Goal: Information Seeking & Learning: Learn about a topic

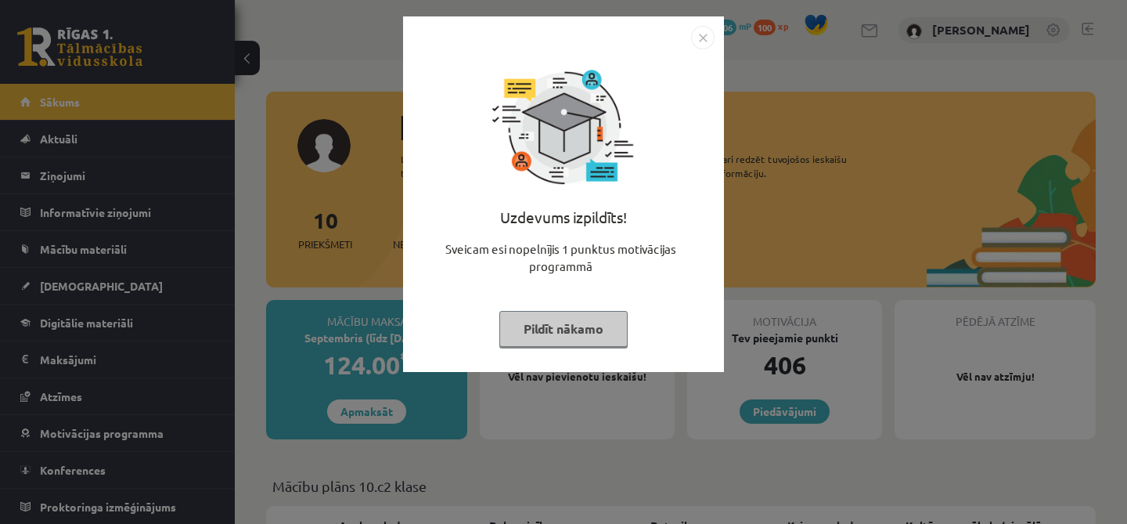
click at [595, 332] on button "Pildīt nākamo" at bounding box center [564, 329] width 128 height 36
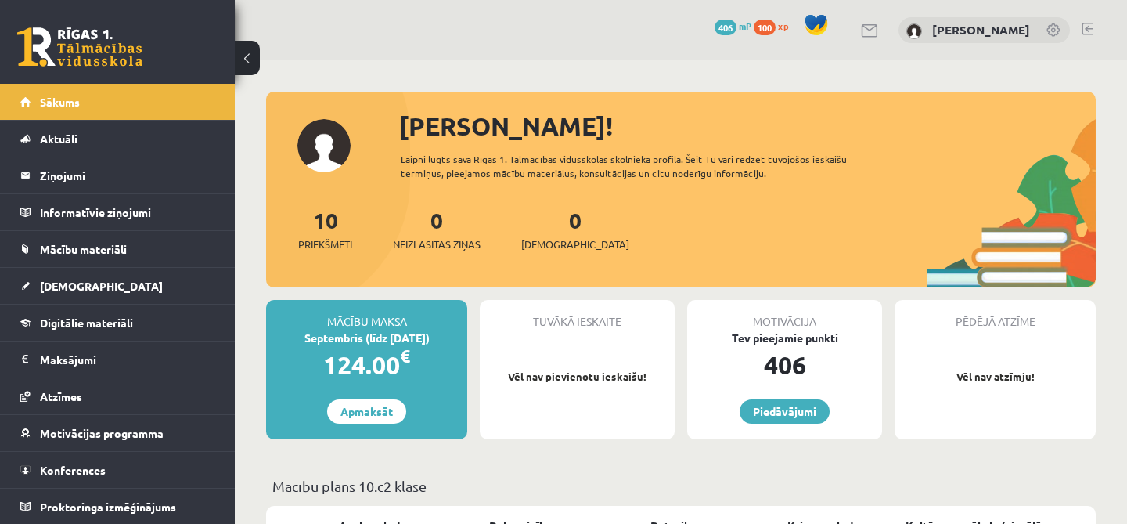
click at [773, 406] on link "Piedāvājumi" at bounding box center [785, 411] width 90 height 24
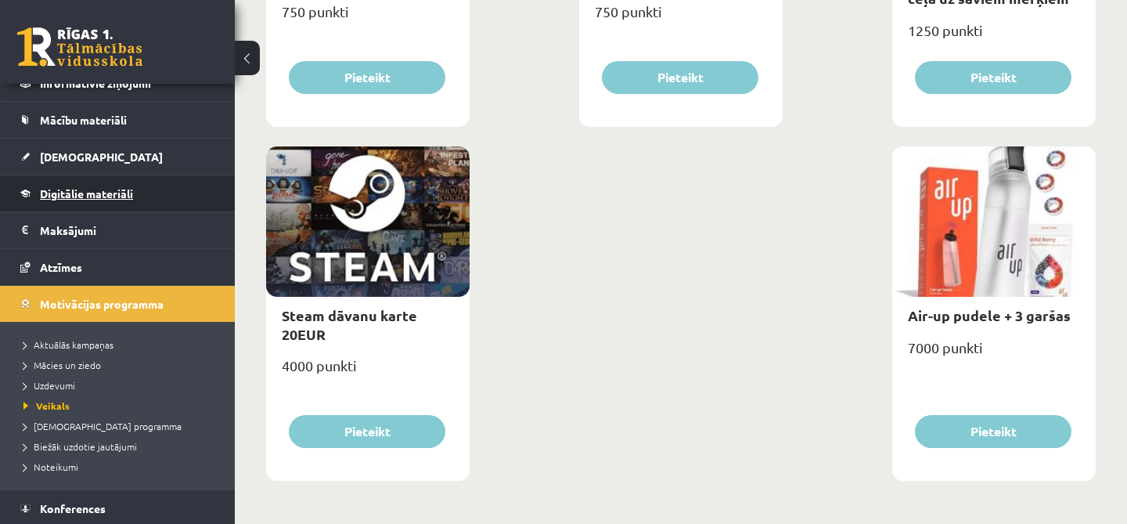
scroll to position [168, 0]
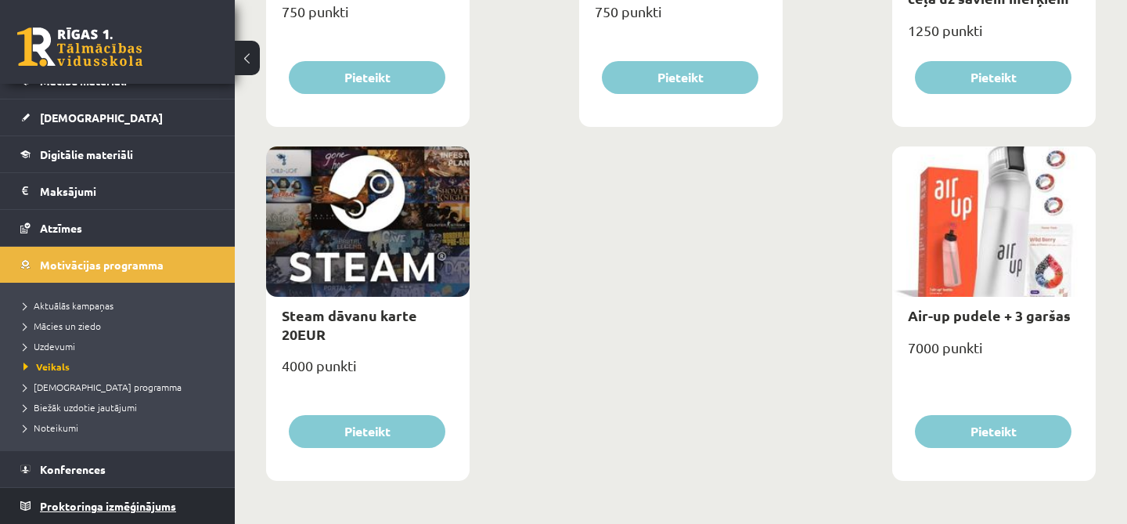
click at [103, 504] on span "Proktoringa izmēģinājums" at bounding box center [108, 506] width 136 height 14
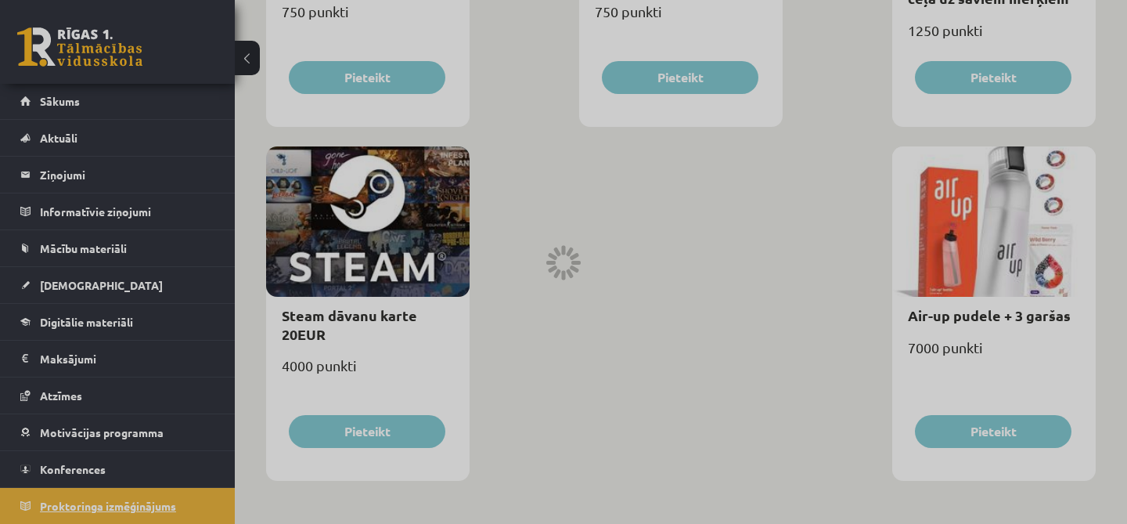
scroll to position [604, 0]
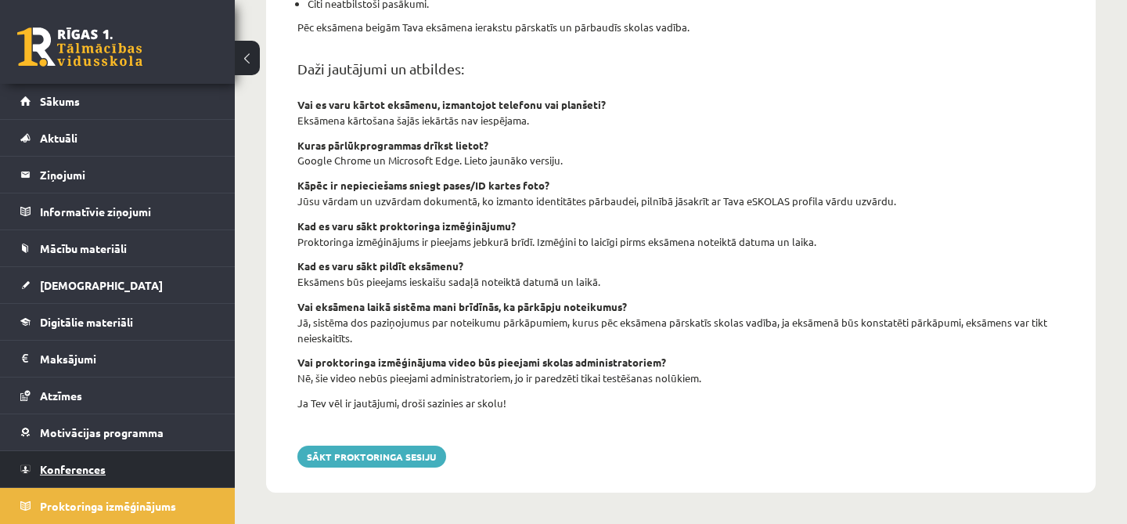
click at [131, 471] on link "Konferences" at bounding box center [117, 469] width 195 height 36
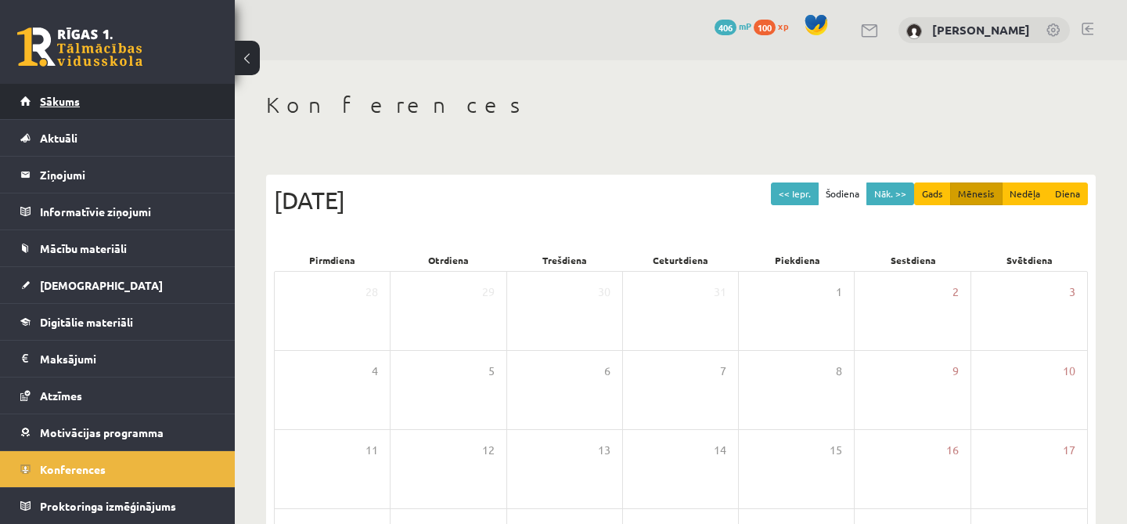
click at [141, 92] on link "Sākums" at bounding box center [117, 101] width 195 height 36
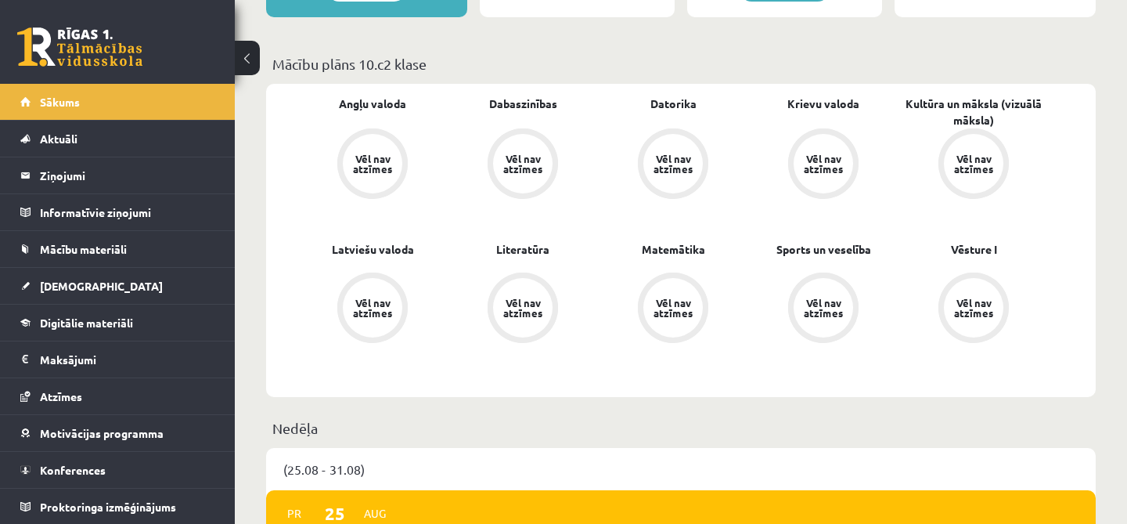
scroll to position [451, 0]
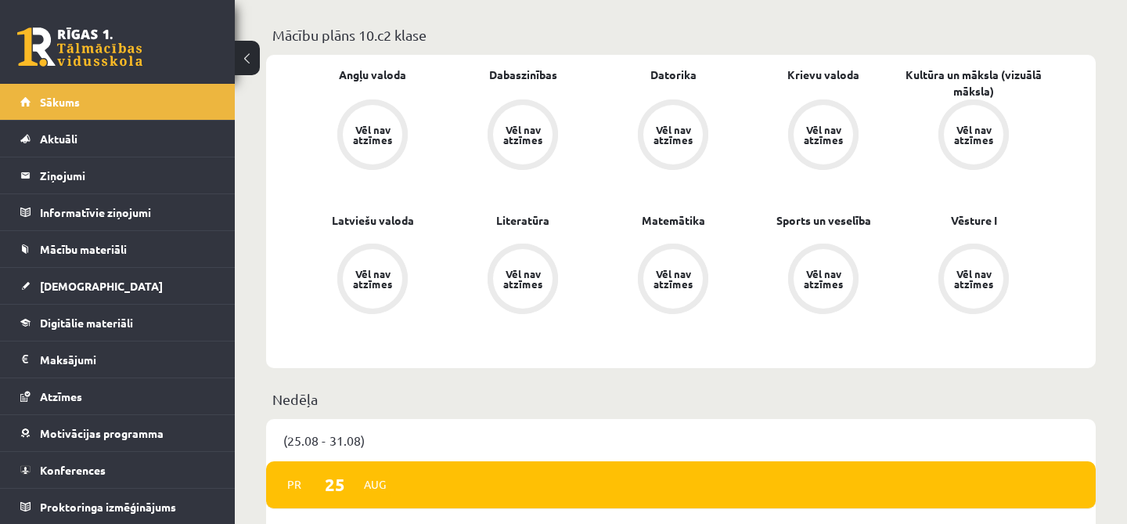
click at [685, 45] on div "Mācību plāns 10.c2 klase" at bounding box center [681, 39] width 830 height 31
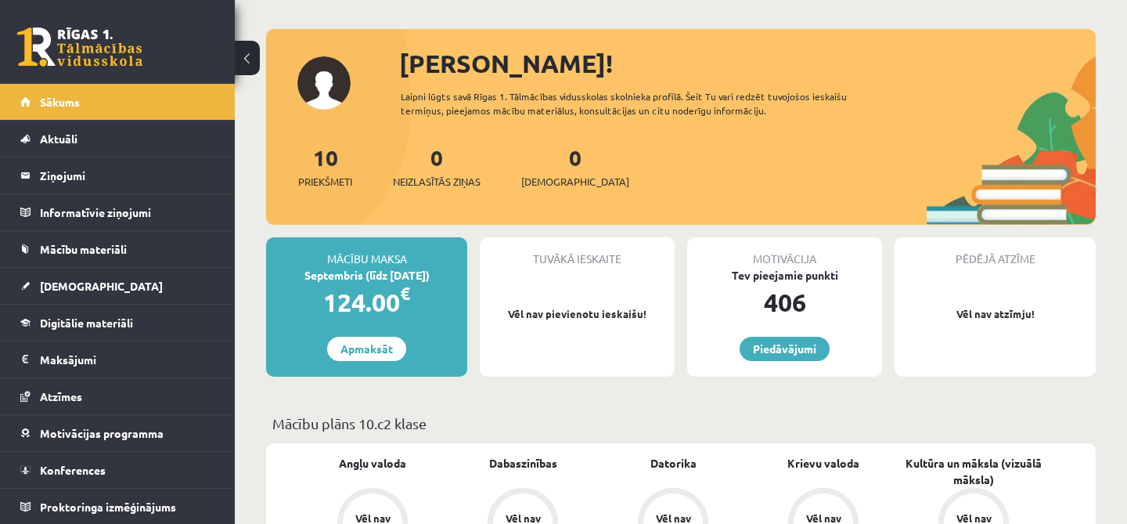
scroll to position [0, 0]
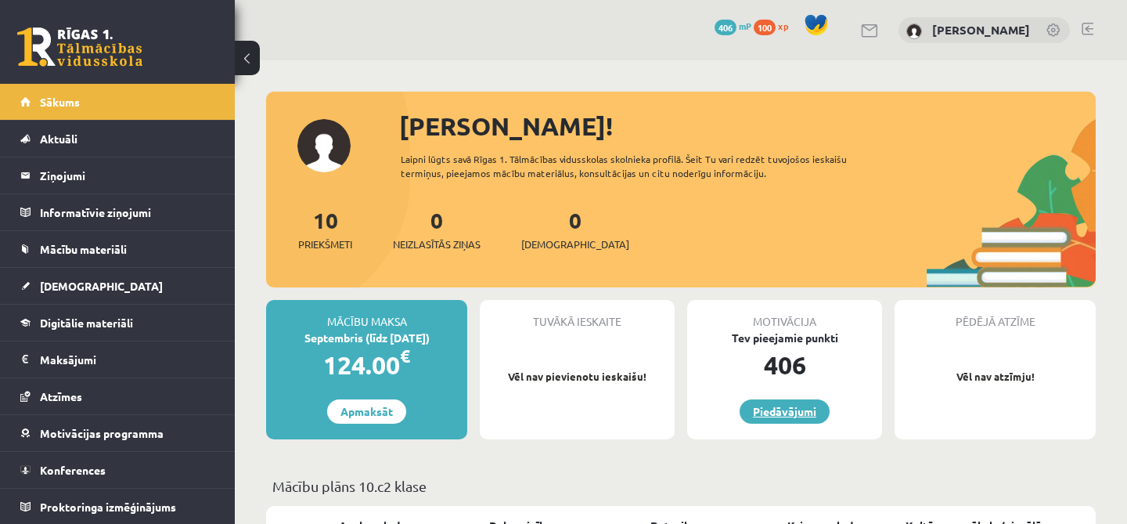
click at [795, 413] on link "Piedāvājumi" at bounding box center [785, 411] width 90 height 24
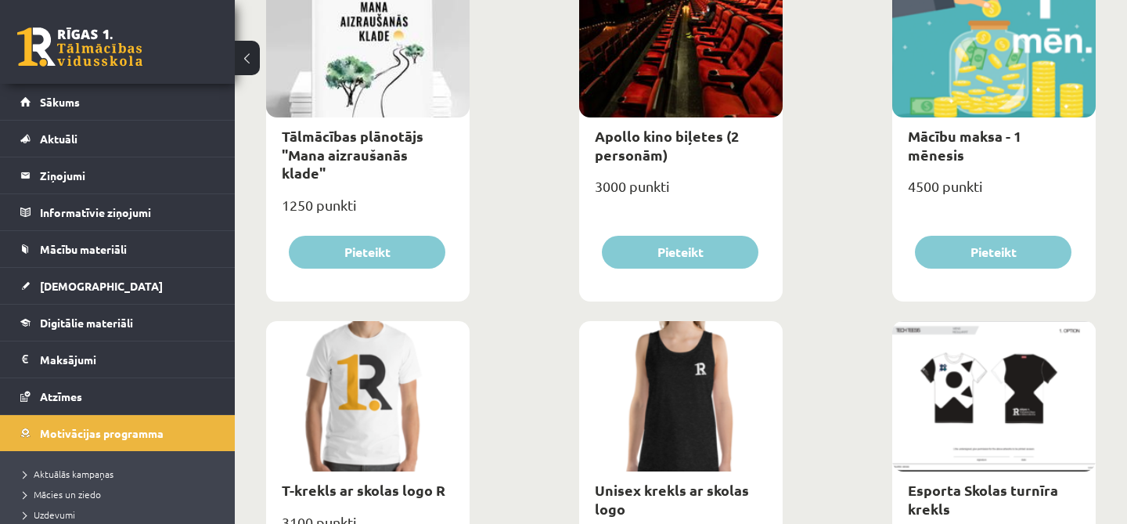
scroll to position [647, 0]
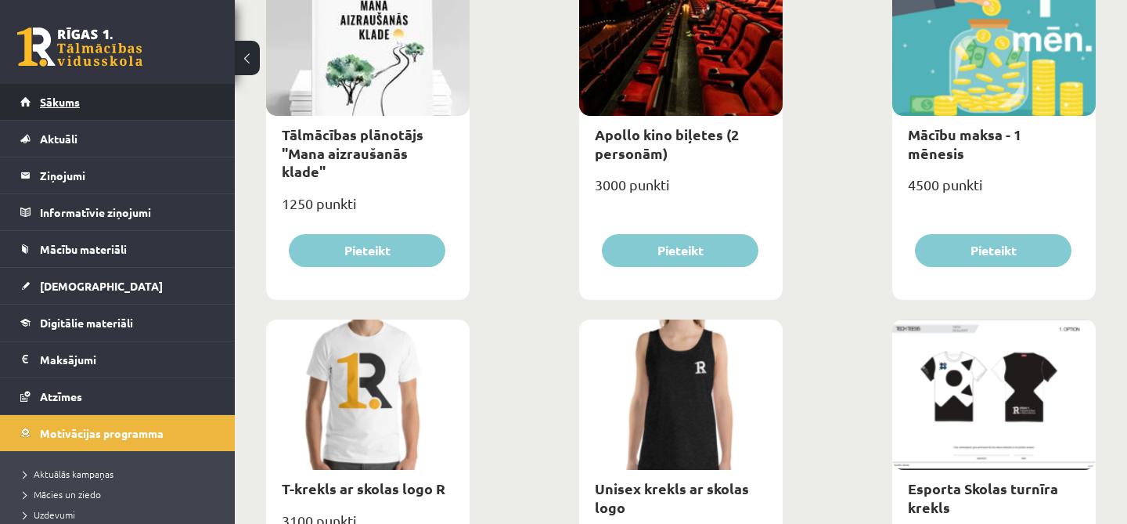
click at [45, 105] on span "Sākums" at bounding box center [60, 102] width 40 height 14
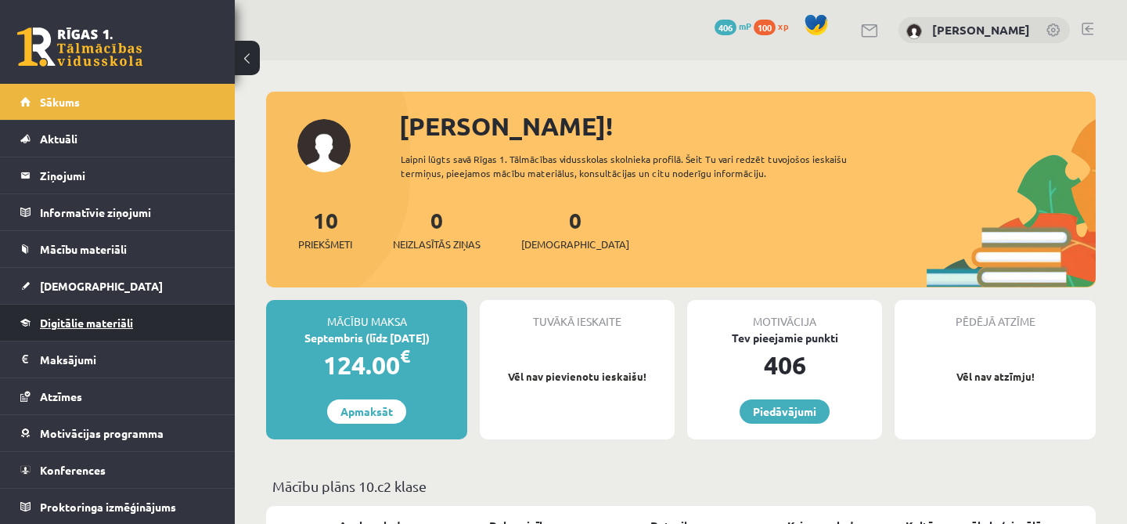
click at [147, 320] on link "Digitālie materiāli" at bounding box center [117, 323] width 195 height 36
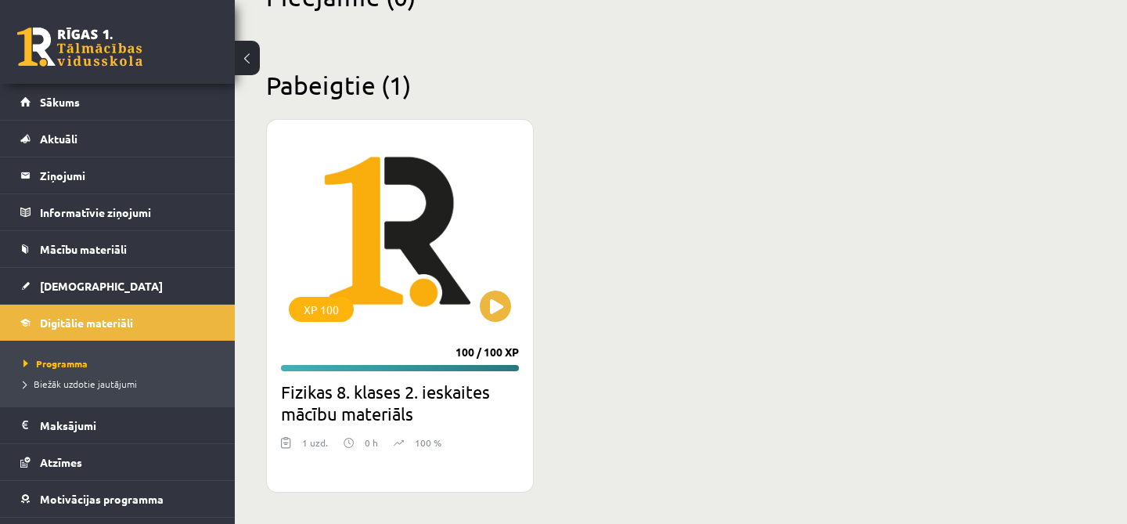
scroll to position [413, 0]
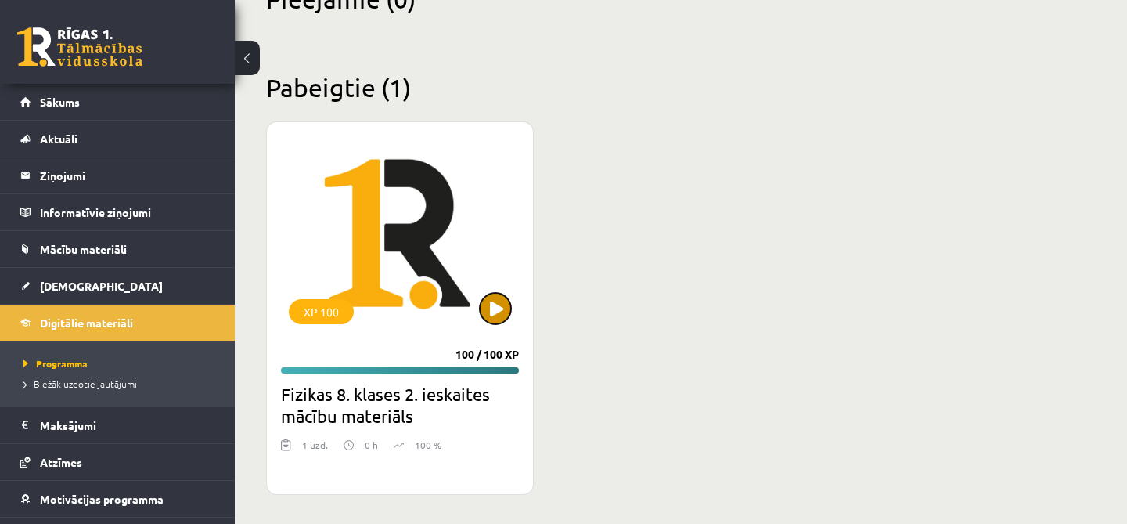
click at [492, 300] on button at bounding box center [495, 308] width 31 height 31
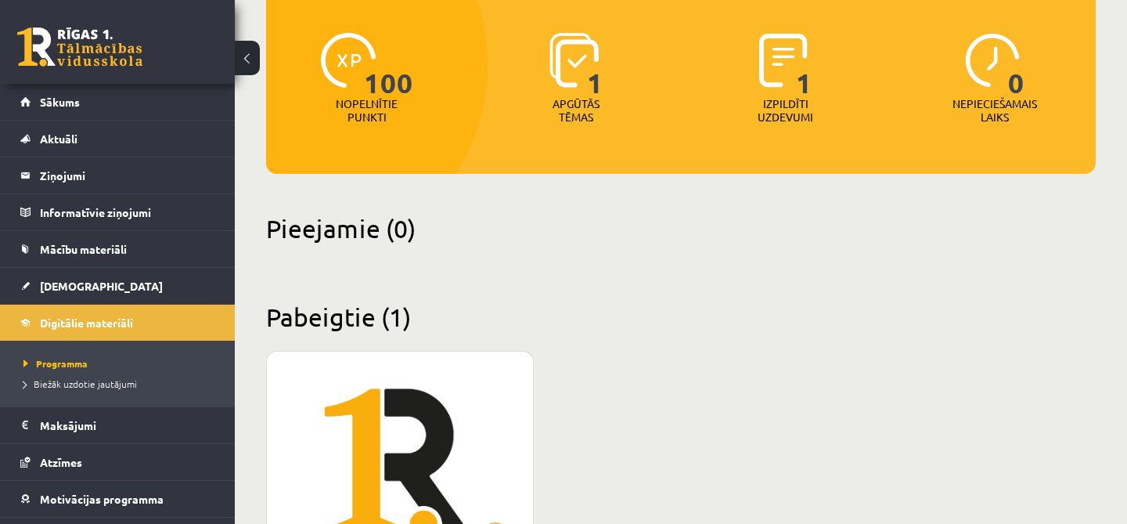
scroll to position [416, 0]
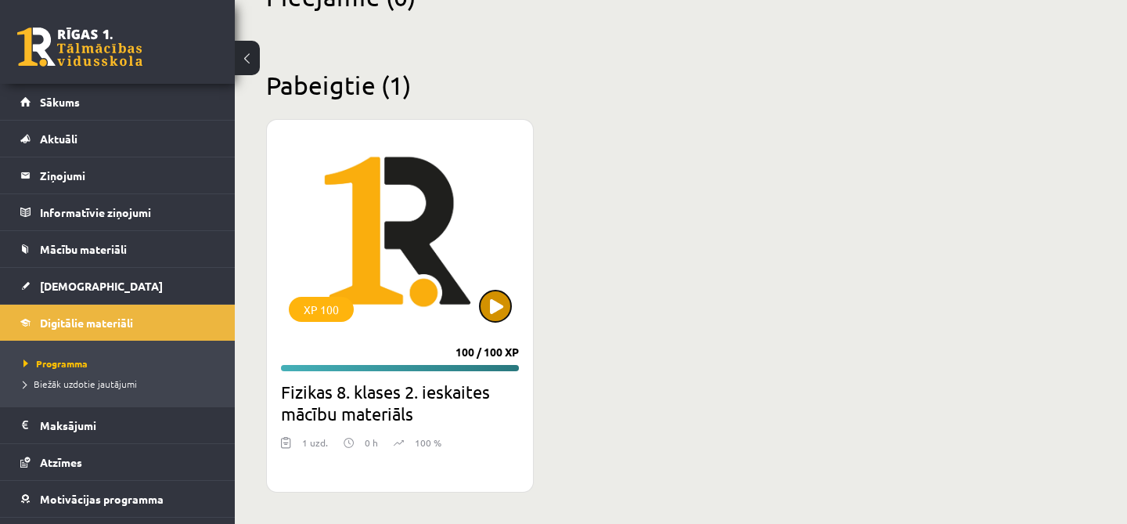
click at [506, 309] on button at bounding box center [495, 305] width 31 height 31
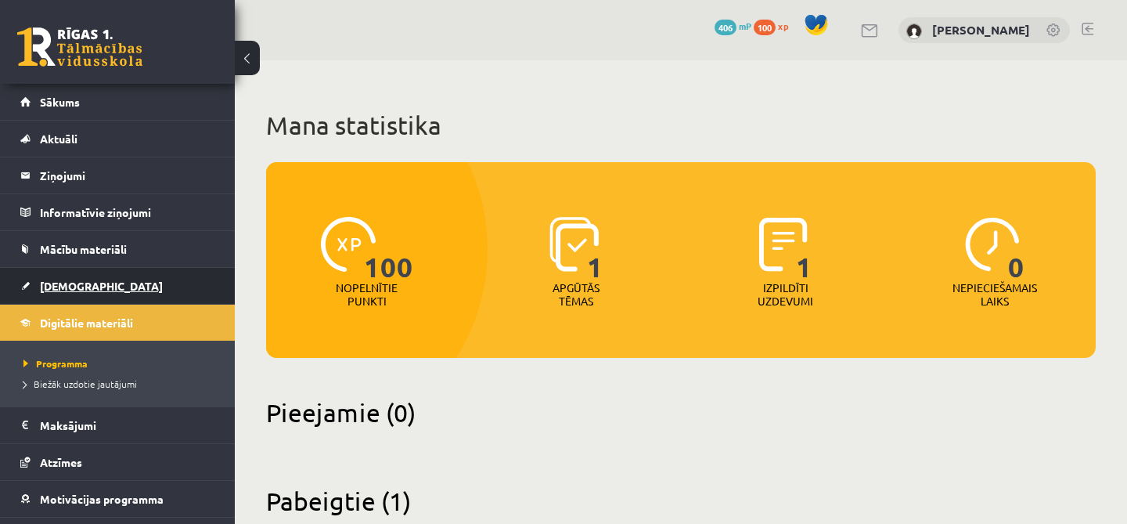
click at [138, 287] on link "[DEMOGRAPHIC_DATA]" at bounding box center [117, 286] width 195 height 36
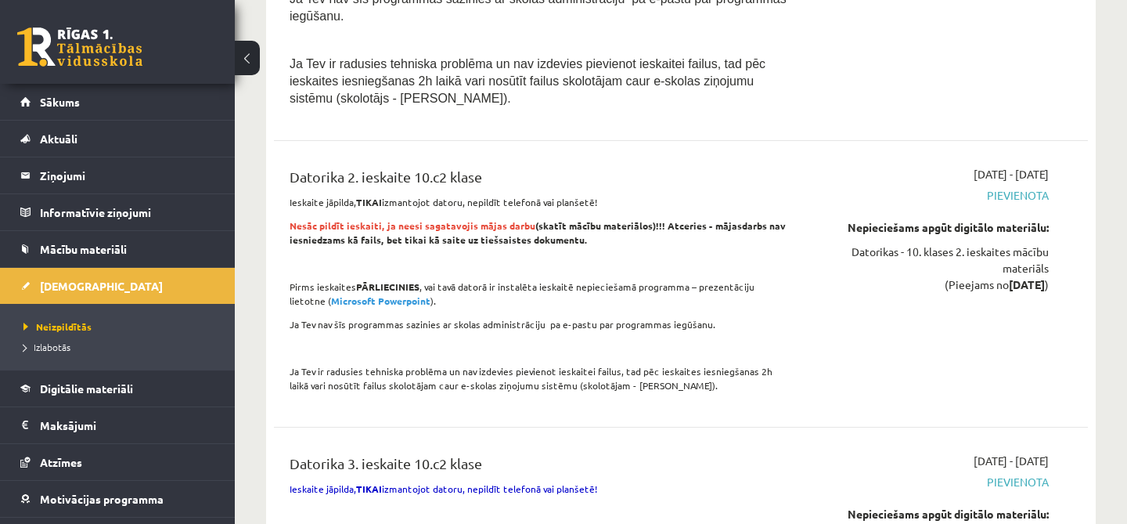
scroll to position [3121, 0]
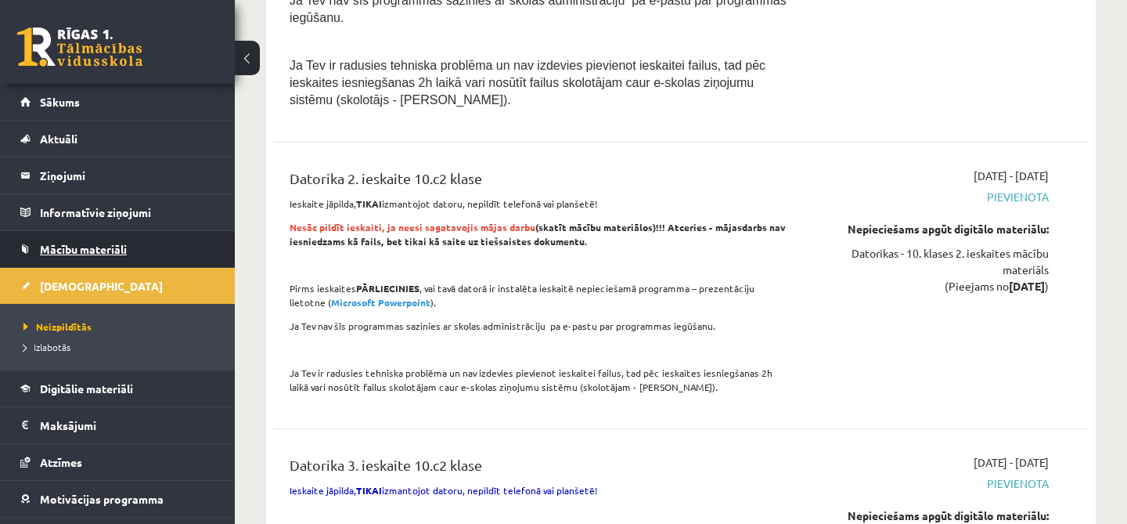
click at [85, 246] on span "Mācību materiāli" at bounding box center [83, 249] width 87 height 14
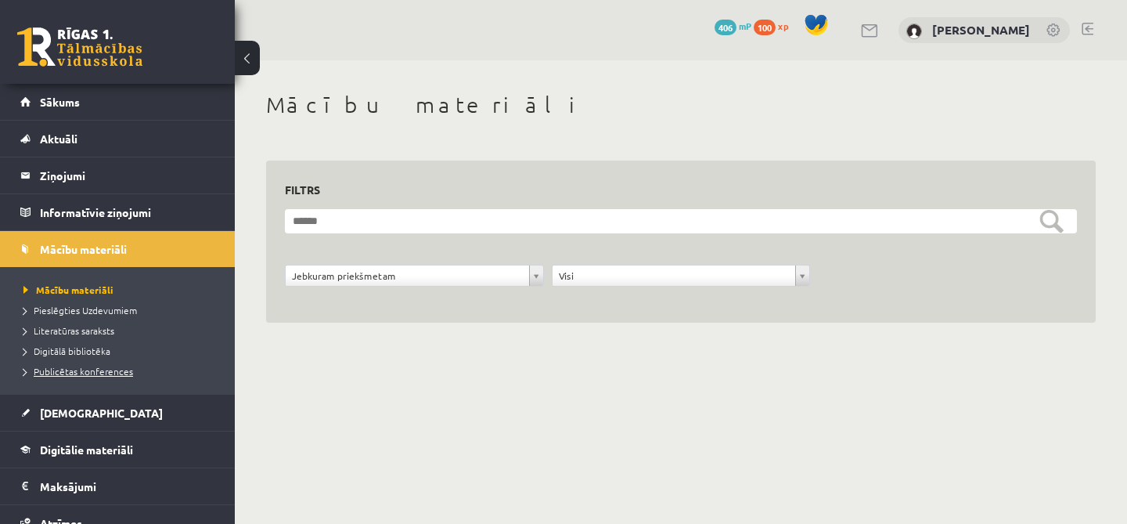
click at [85, 370] on span "Publicētas konferences" at bounding box center [78, 371] width 110 height 13
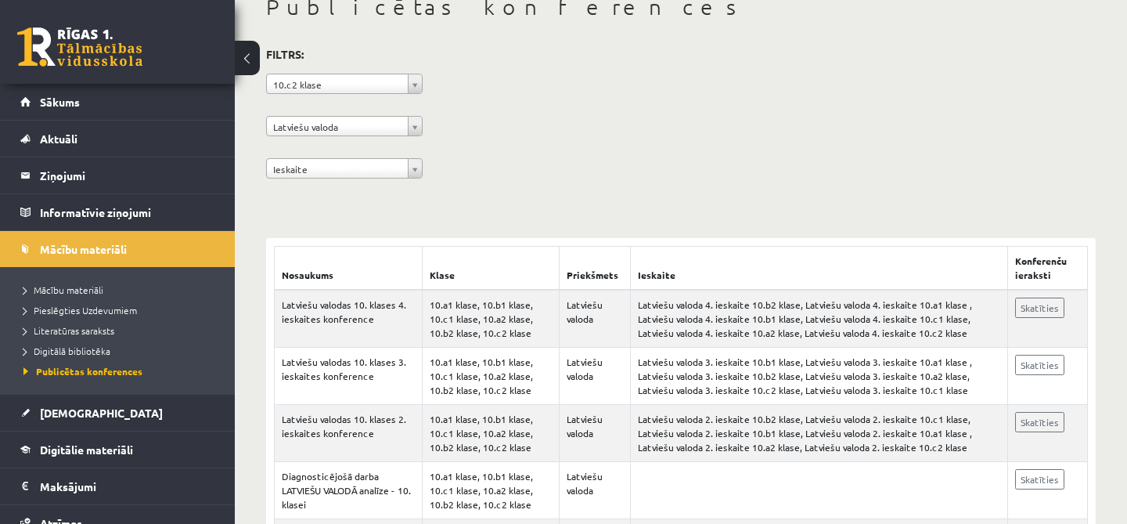
scroll to position [92, 0]
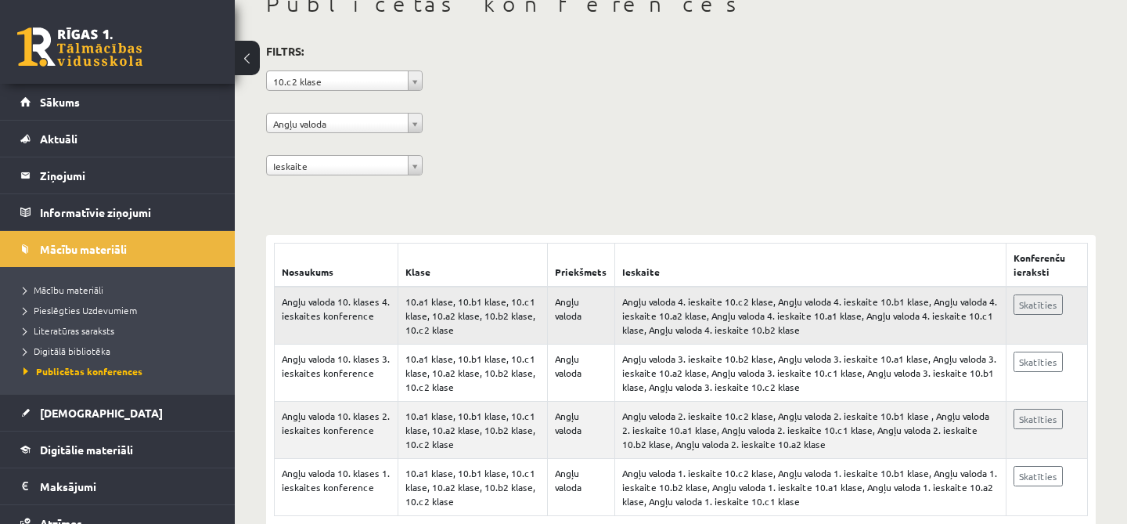
scroll to position [142, 0]
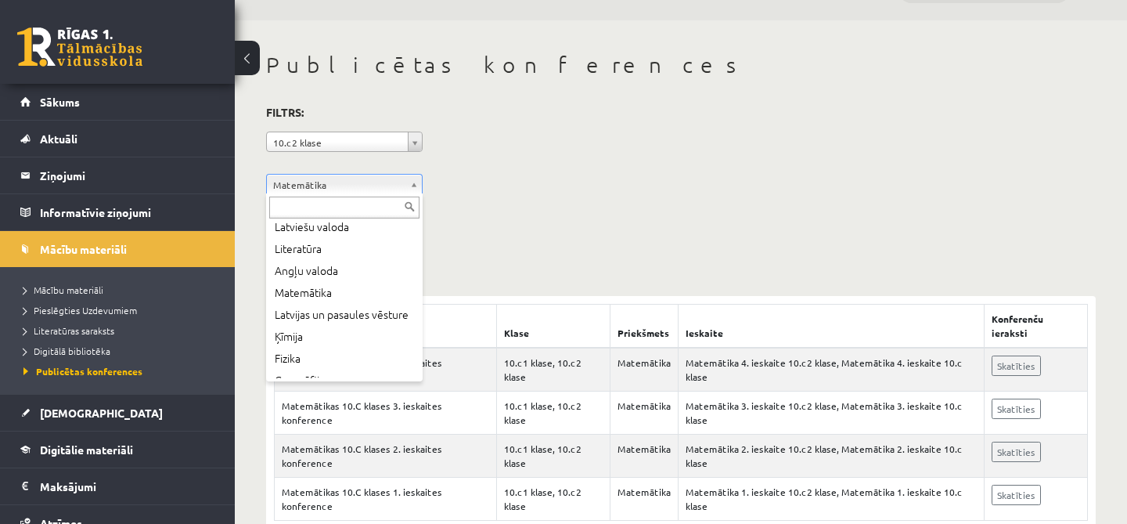
scroll to position [96, 0]
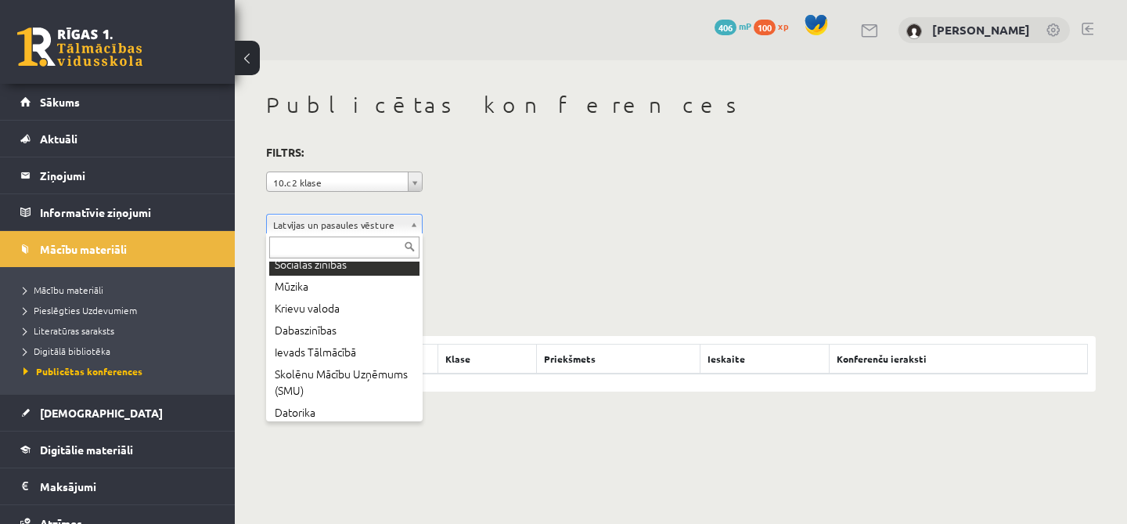
scroll to position [251, 0]
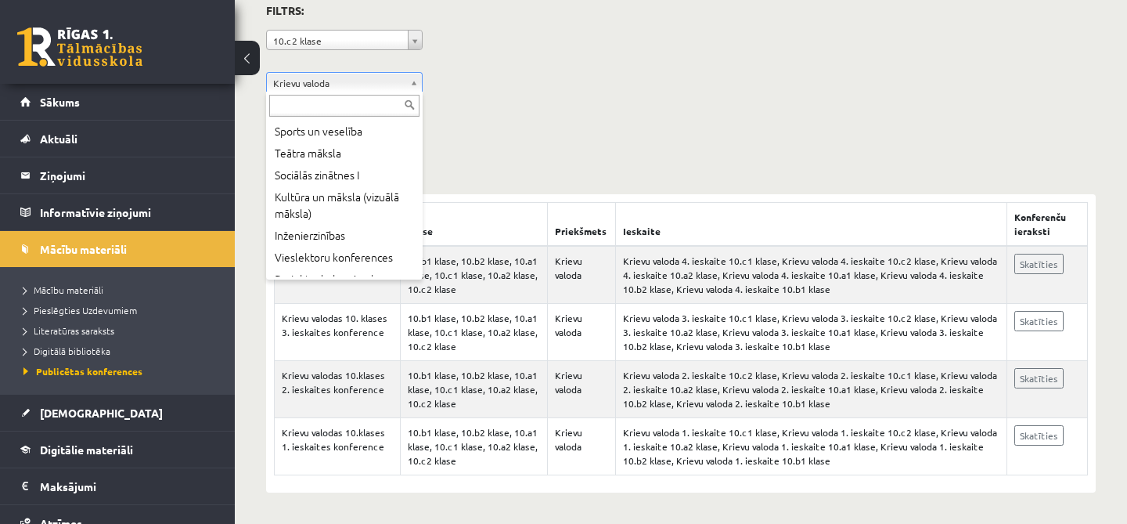
scroll to position [431, 0]
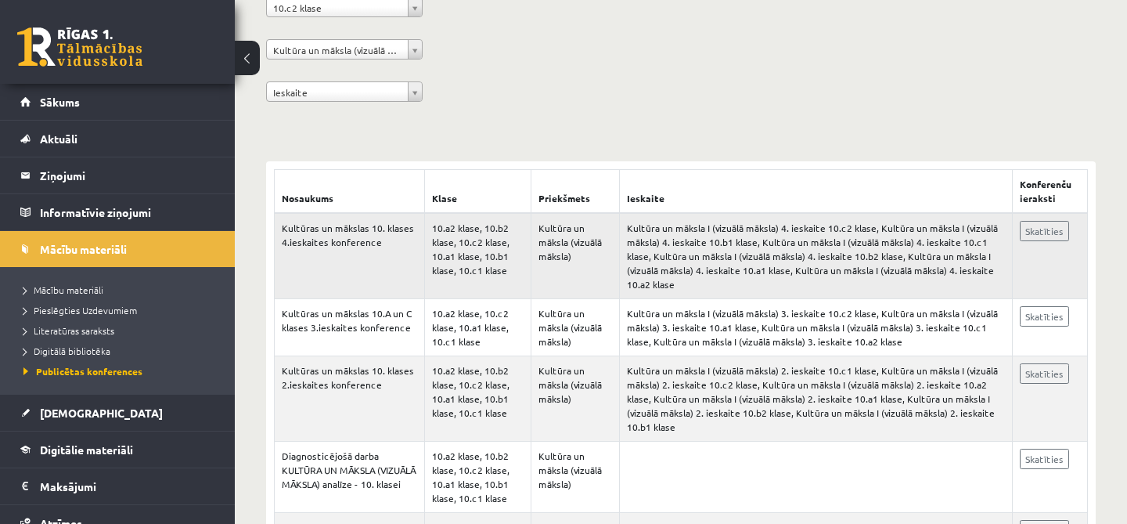
scroll to position [255, 0]
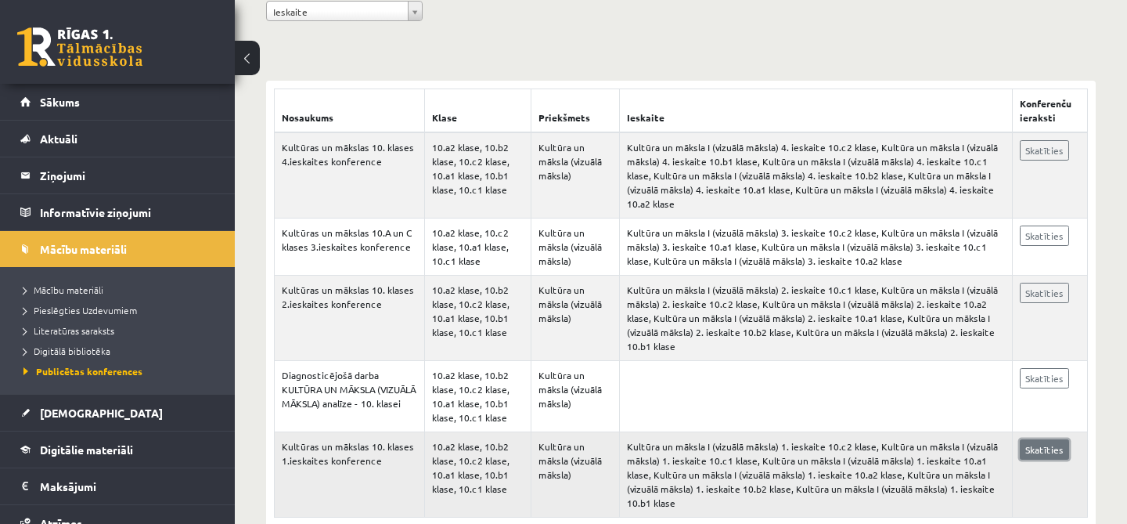
click at [1044, 439] on link "Skatīties" at bounding box center [1044, 449] width 49 height 20
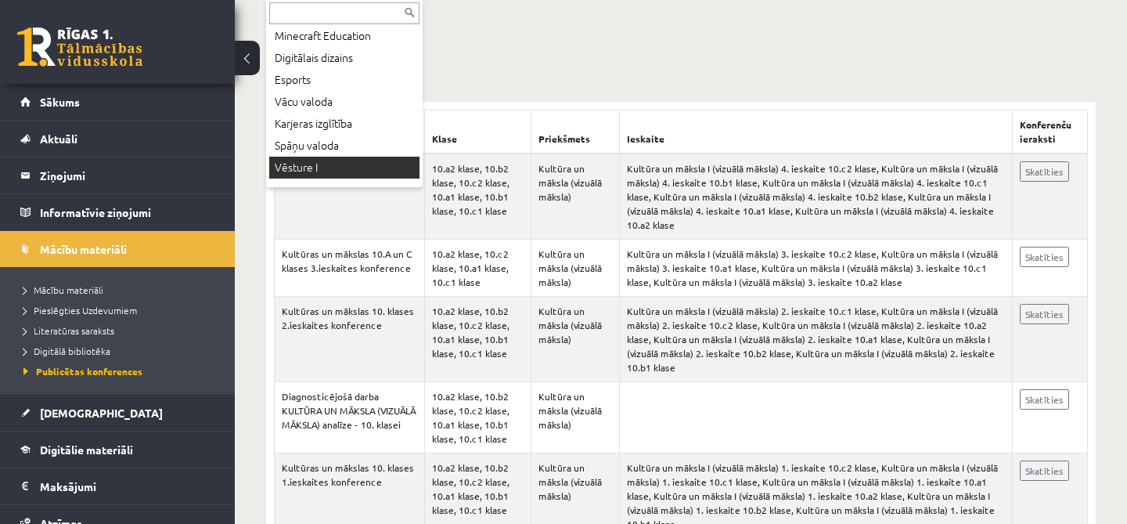
scroll to position [0, 0]
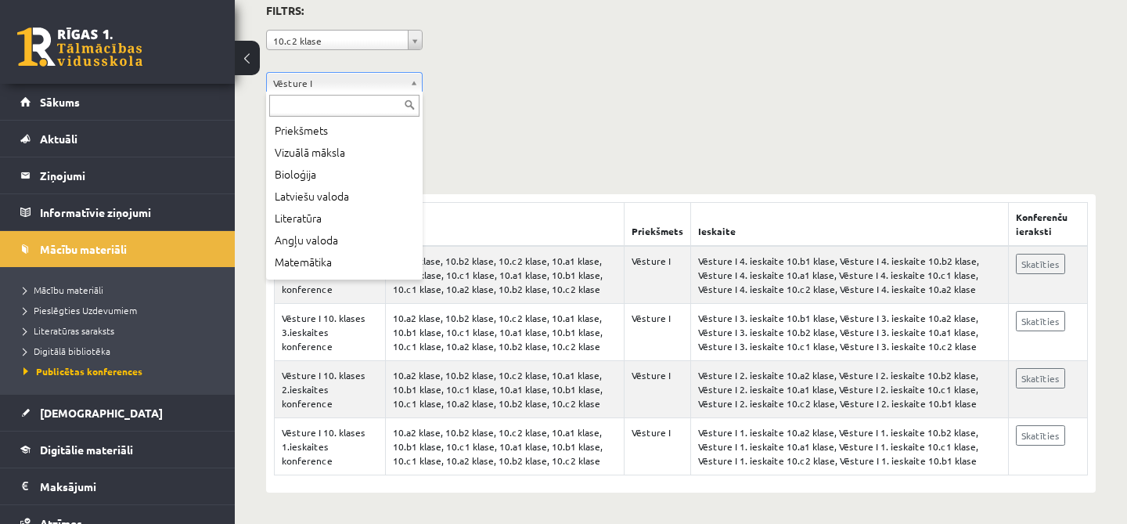
scroll to position [1044, 0]
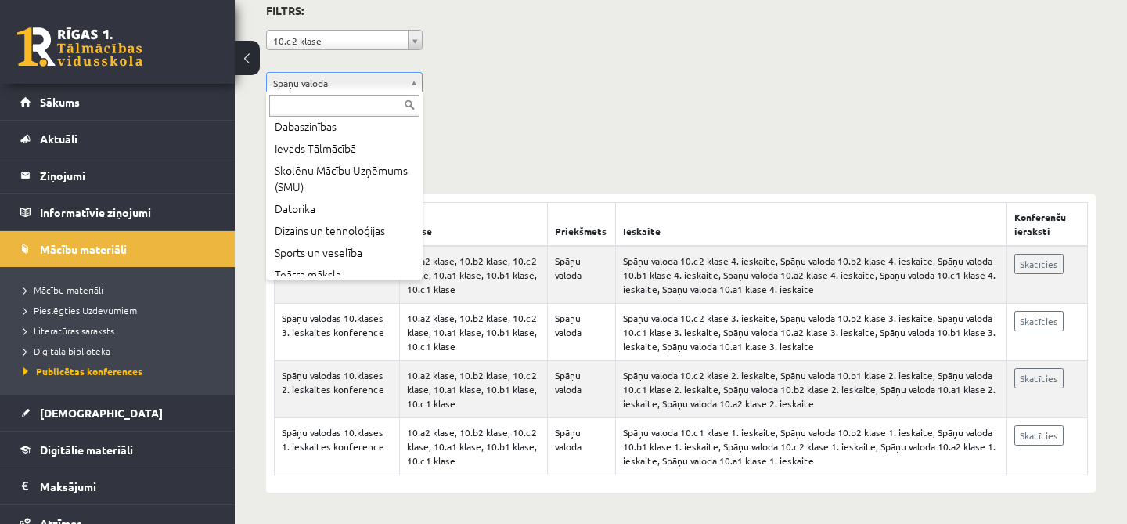
scroll to position [304, 0]
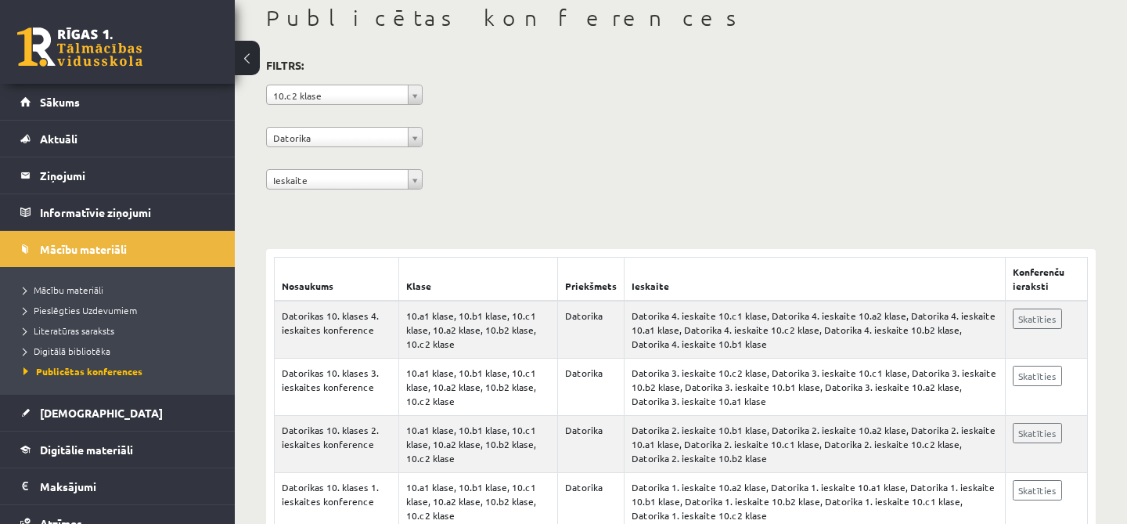
scroll to position [142, 0]
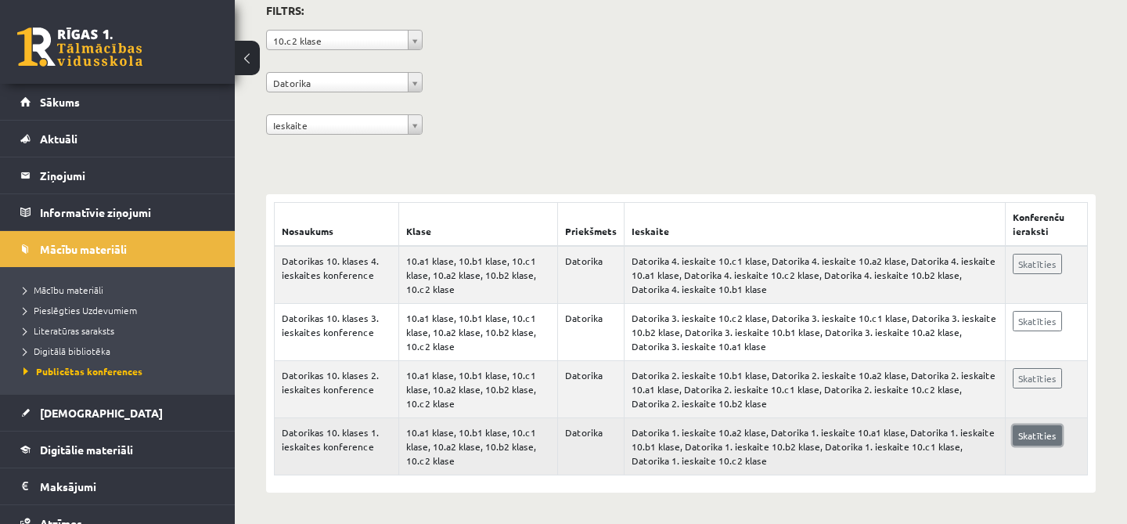
click at [1044, 442] on link "Skatīties" at bounding box center [1037, 435] width 49 height 20
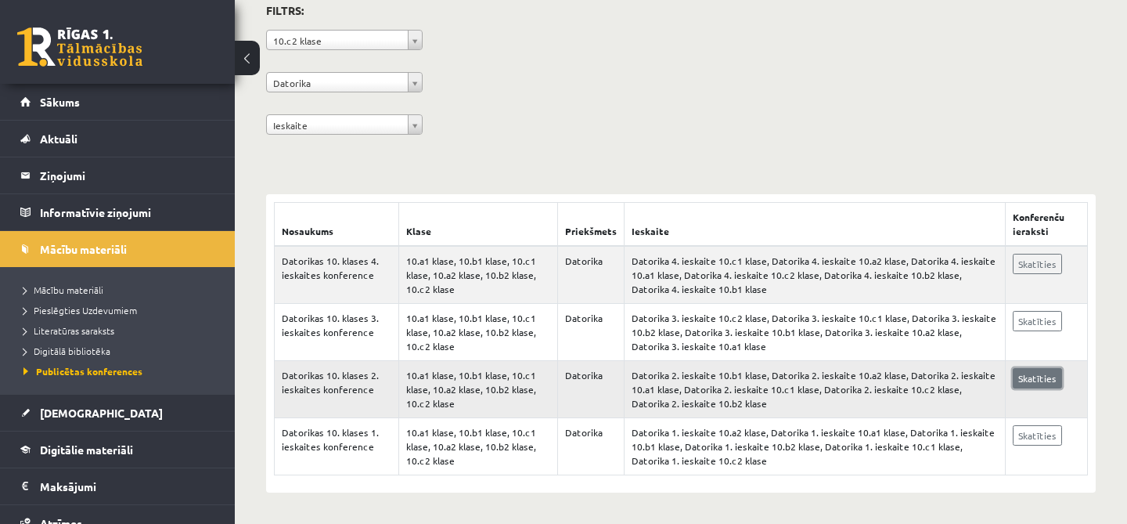
click at [1041, 381] on link "Skatīties" at bounding box center [1037, 378] width 49 height 20
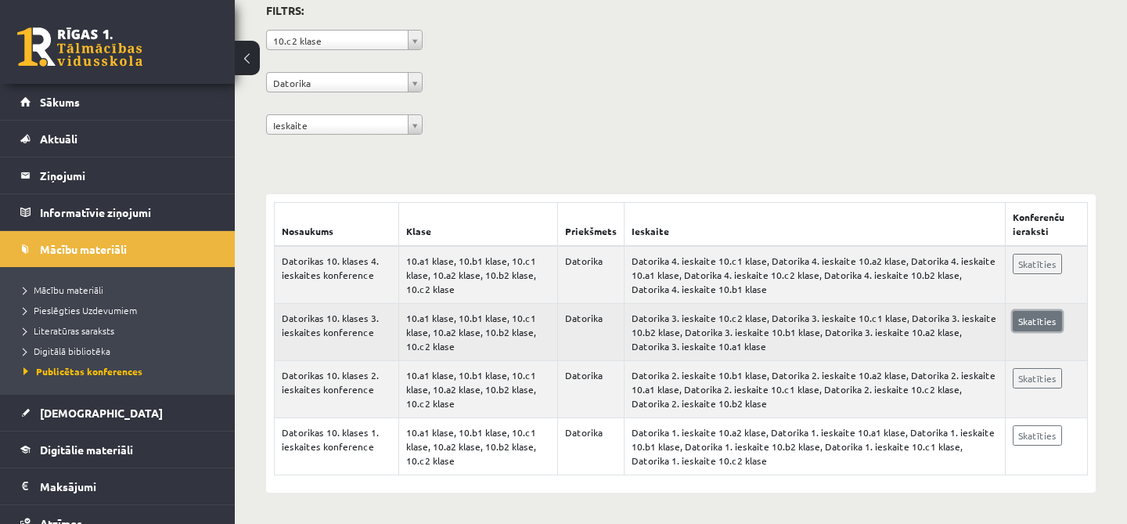
click at [1024, 320] on link "Skatīties" at bounding box center [1037, 321] width 49 height 20
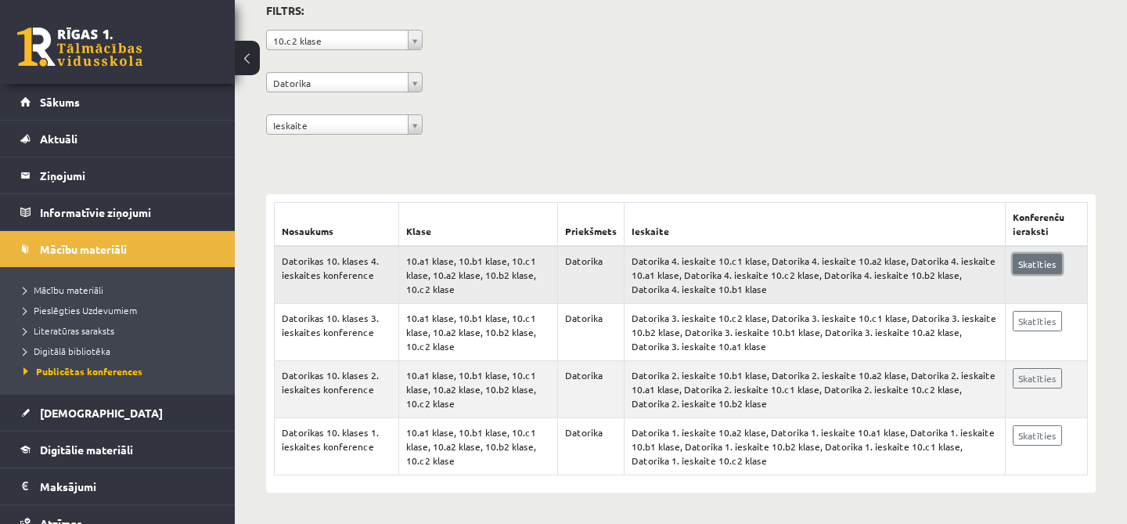
click at [1016, 262] on link "Skatīties" at bounding box center [1037, 264] width 49 height 20
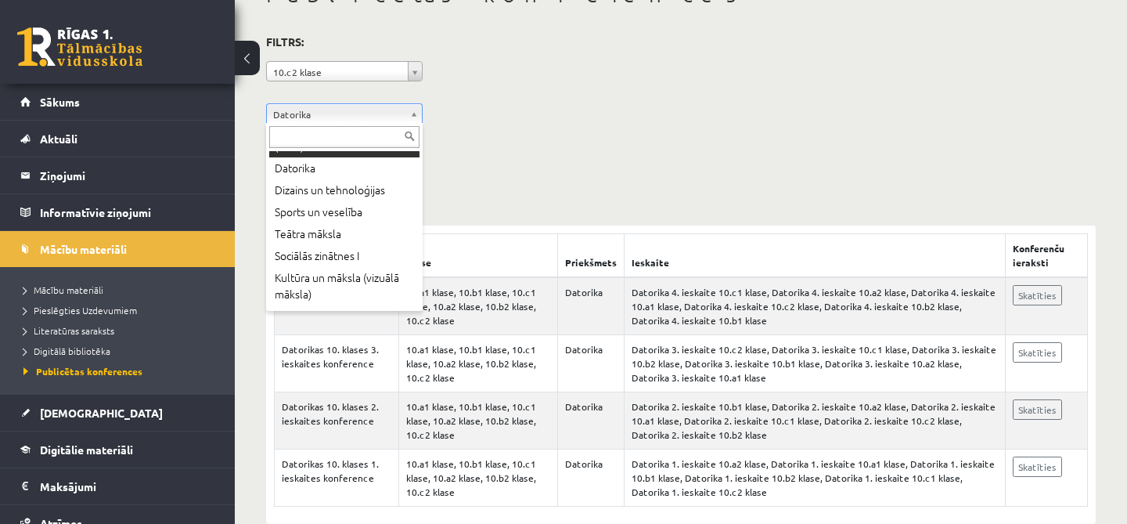
scroll to position [402, 0]
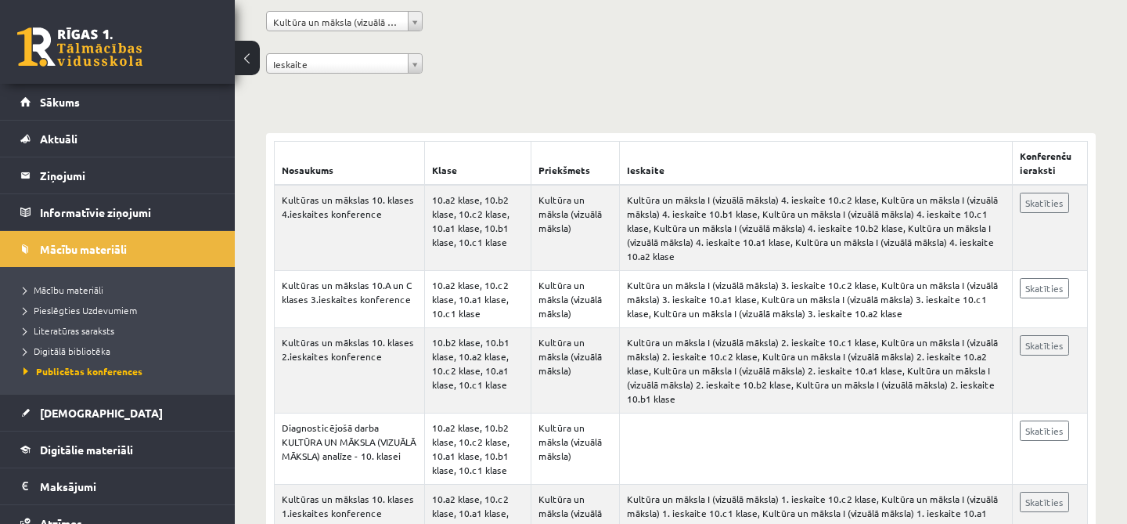
scroll to position [255, 0]
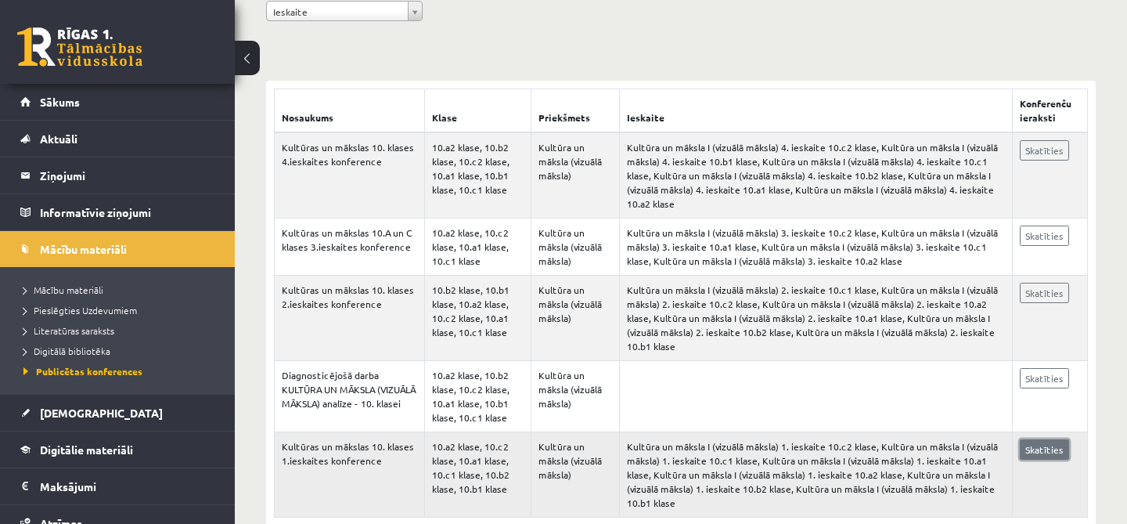
click at [1026, 439] on link "Skatīties" at bounding box center [1044, 449] width 49 height 20
click at [1042, 283] on link "Skatīties" at bounding box center [1044, 293] width 49 height 20
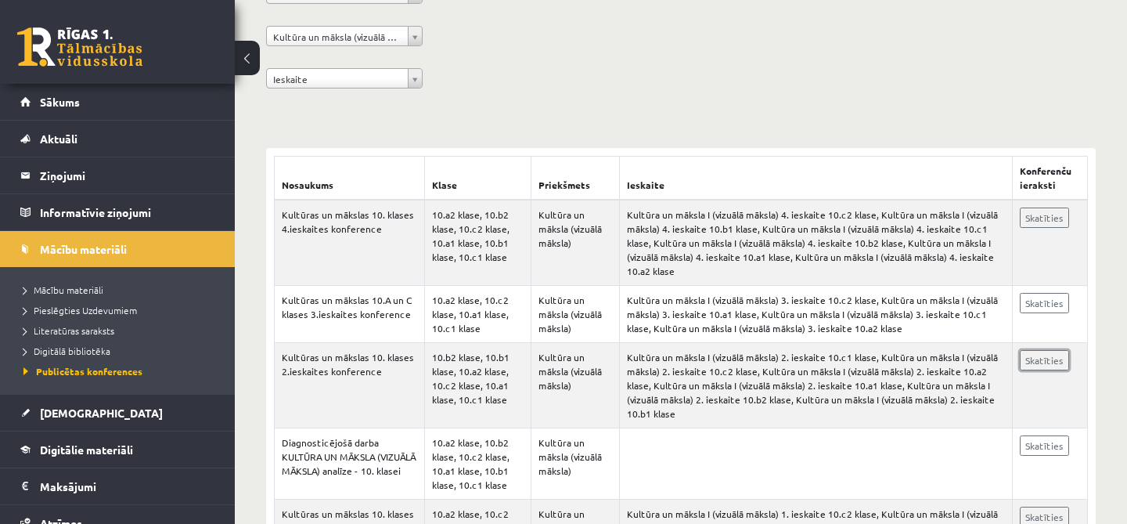
scroll to position [214, 0]
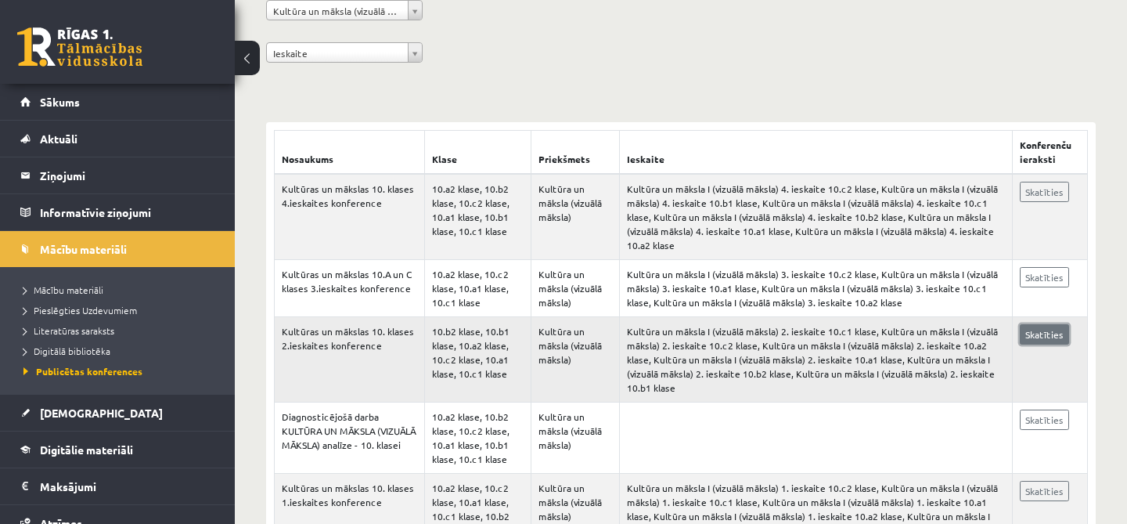
click at [1045, 324] on link "Skatīties" at bounding box center [1044, 334] width 49 height 20
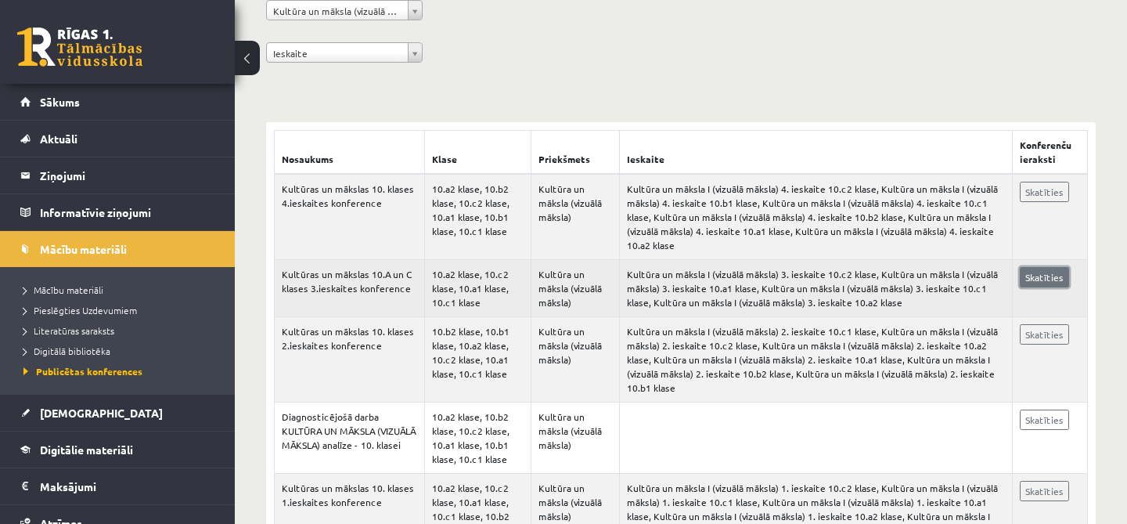
click at [1042, 268] on link "Skatīties" at bounding box center [1044, 277] width 49 height 20
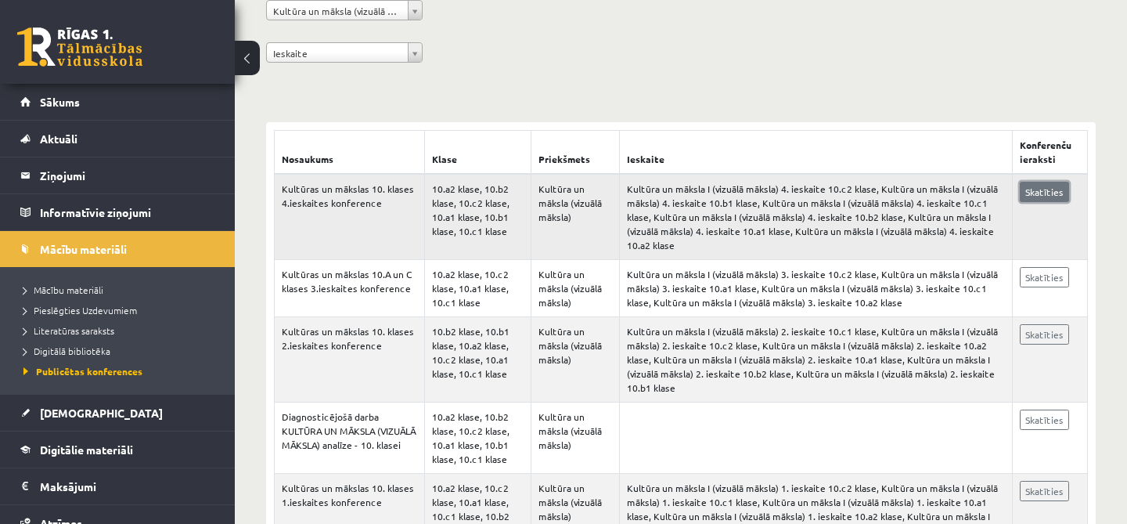
click at [1055, 191] on link "Skatīties" at bounding box center [1044, 192] width 49 height 20
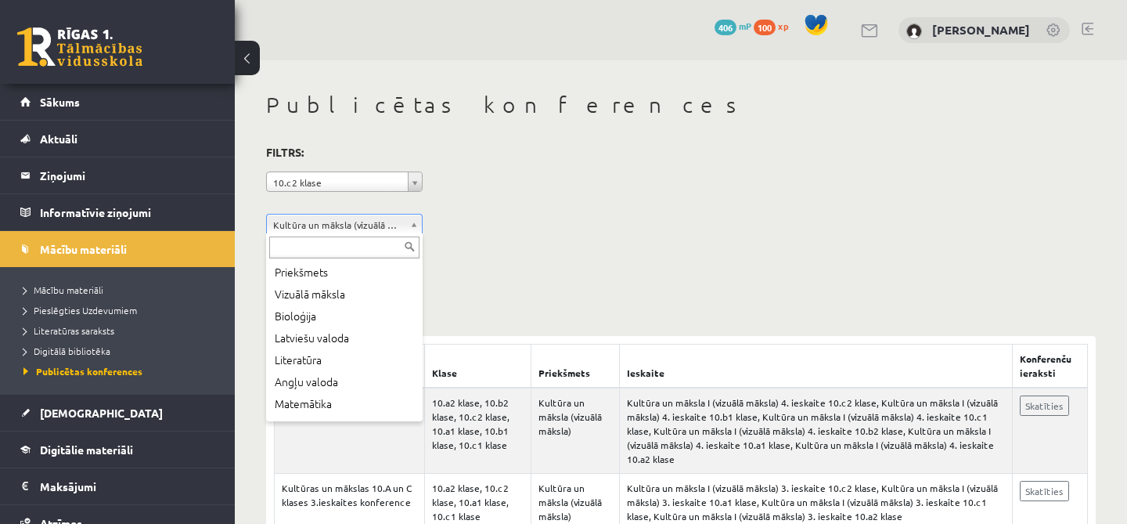
scroll to position [41, 0]
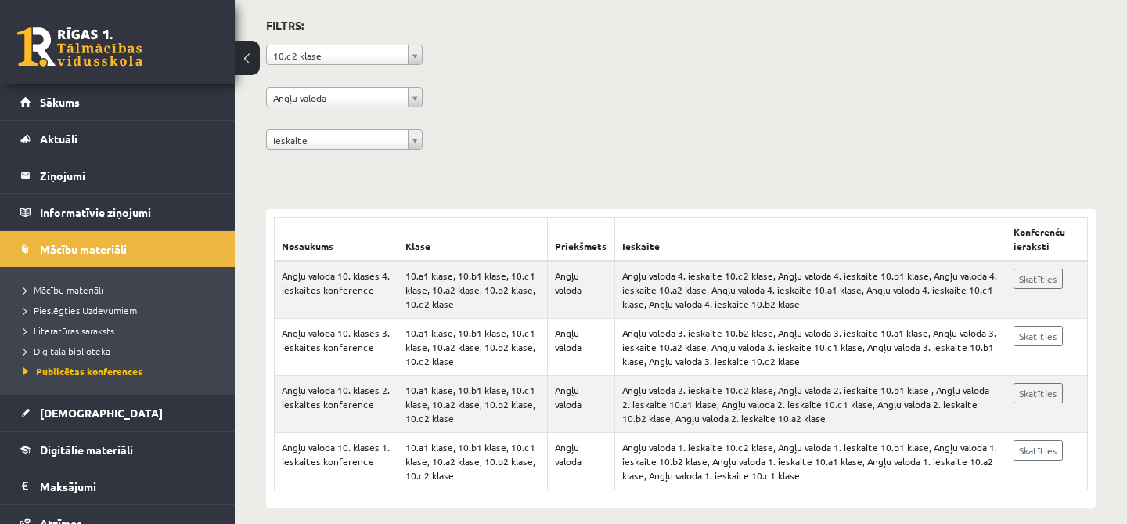
scroll to position [142, 0]
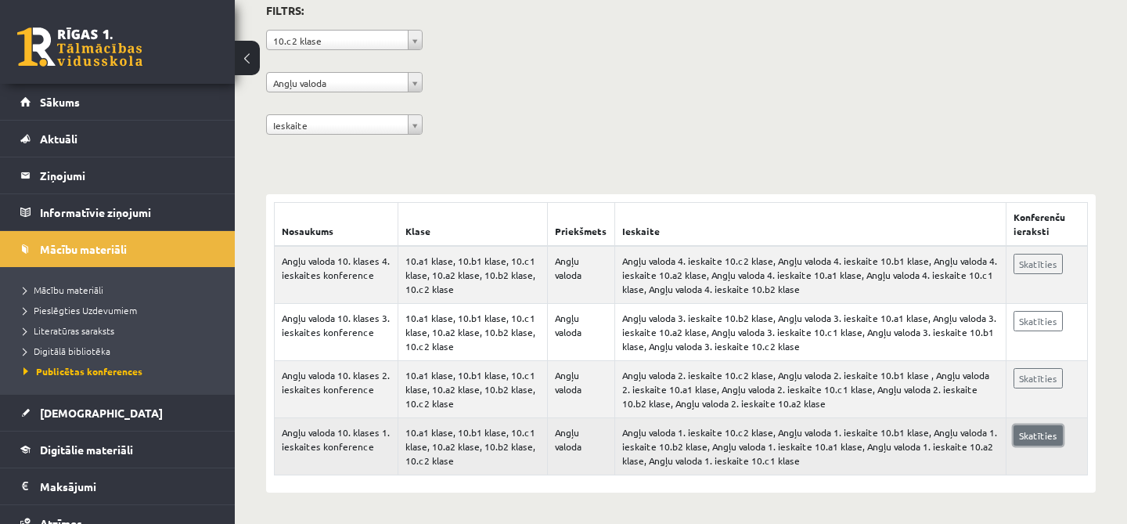
click at [1038, 442] on link "Skatīties" at bounding box center [1038, 435] width 49 height 20
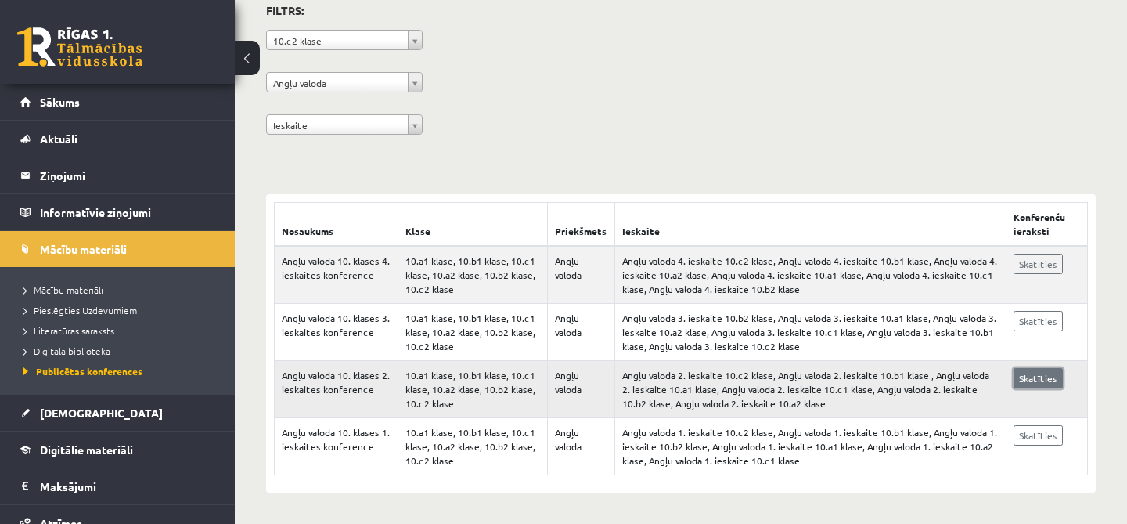
click at [1051, 384] on link "Skatīties" at bounding box center [1038, 378] width 49 height 20
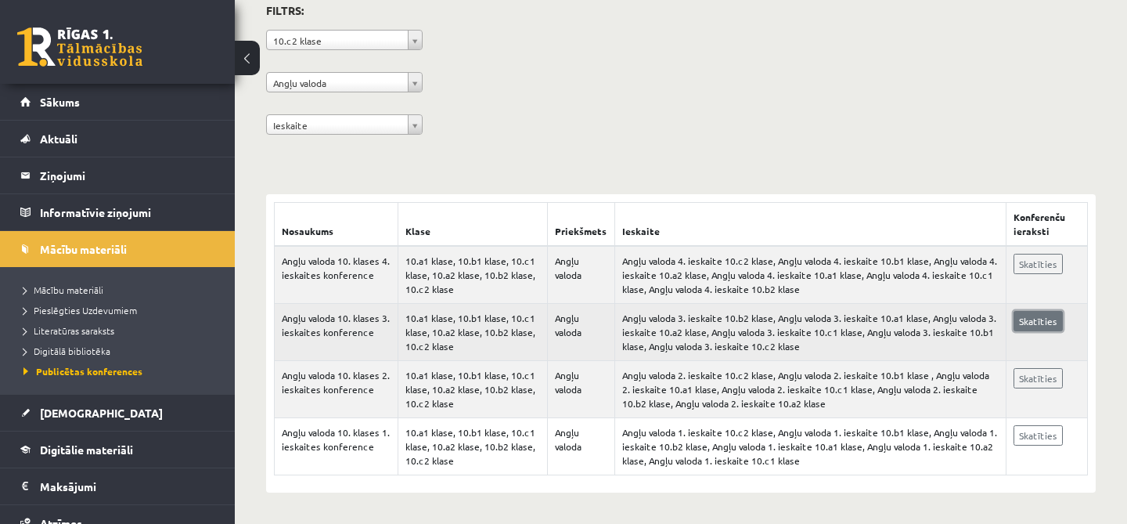
click at [1038, 325] on link "Skatīties" at bounding box center [1038, 321] width 49 height 20
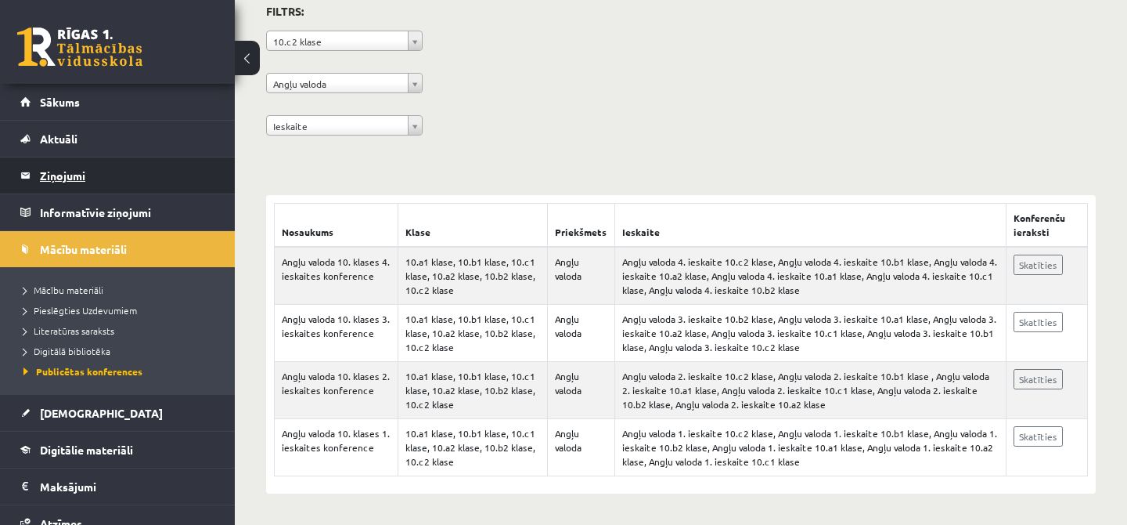
click at [106, 187] on legend "Ziņojumi 0" at bounding box center [127, 175] width 175 height 36
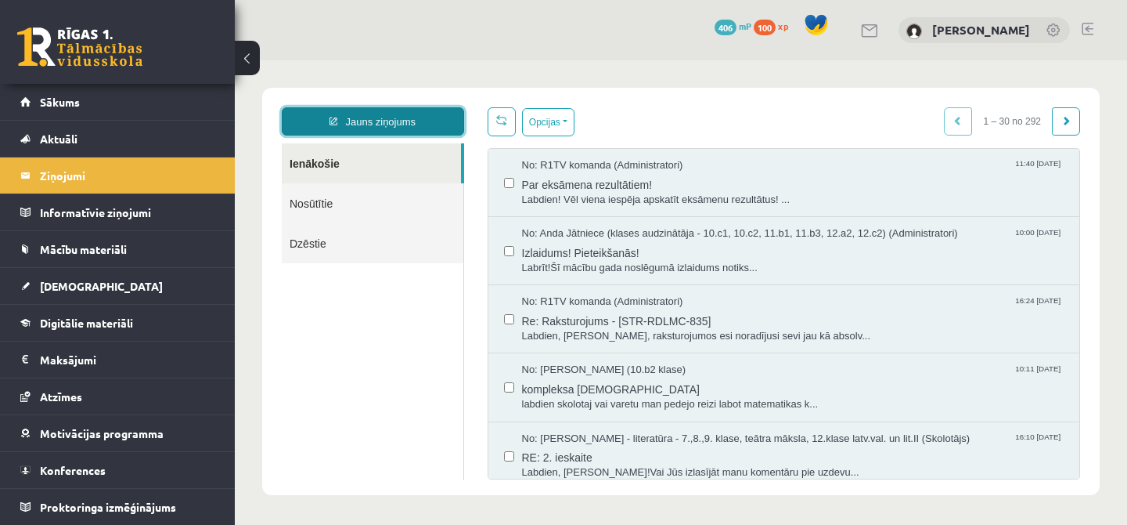
click at [440, 119] on link "Jauns ziņojums" at bounding box center [373, 121] width 182 height 28
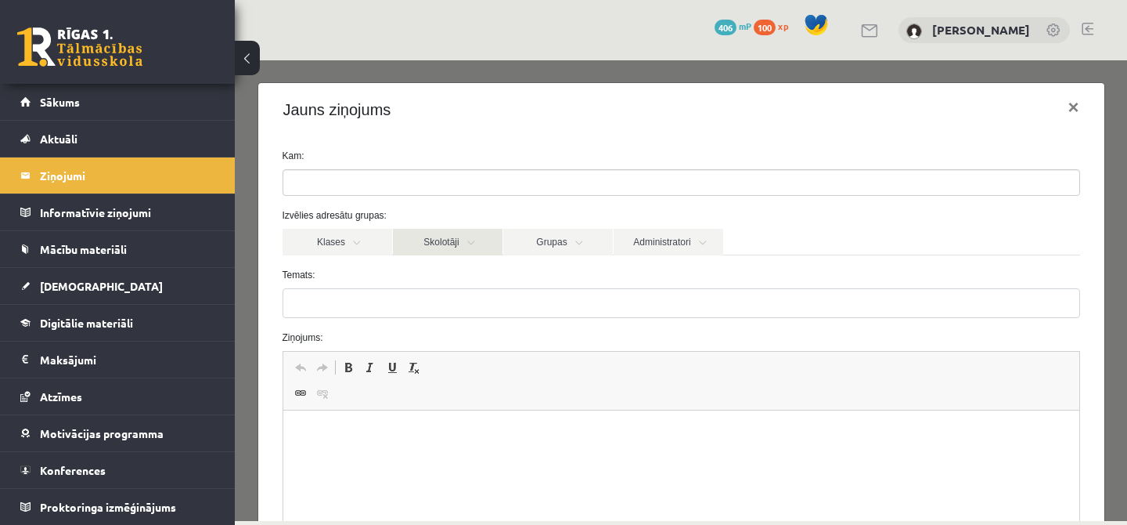
click at [455, 247] on link "Skolotāji" at bounding box center [448, 242] width 110 height 27
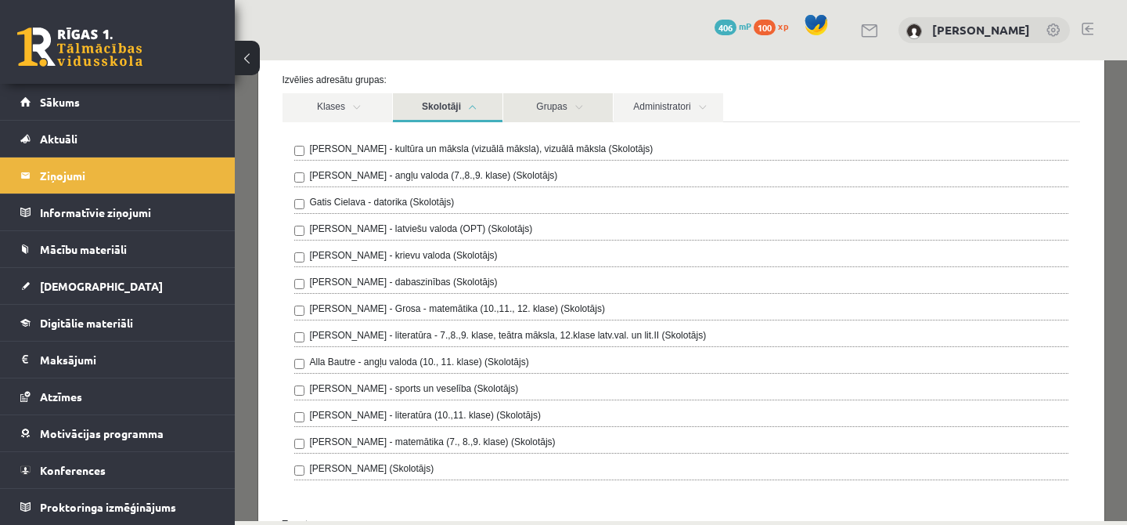
scroll to position [137, 0]
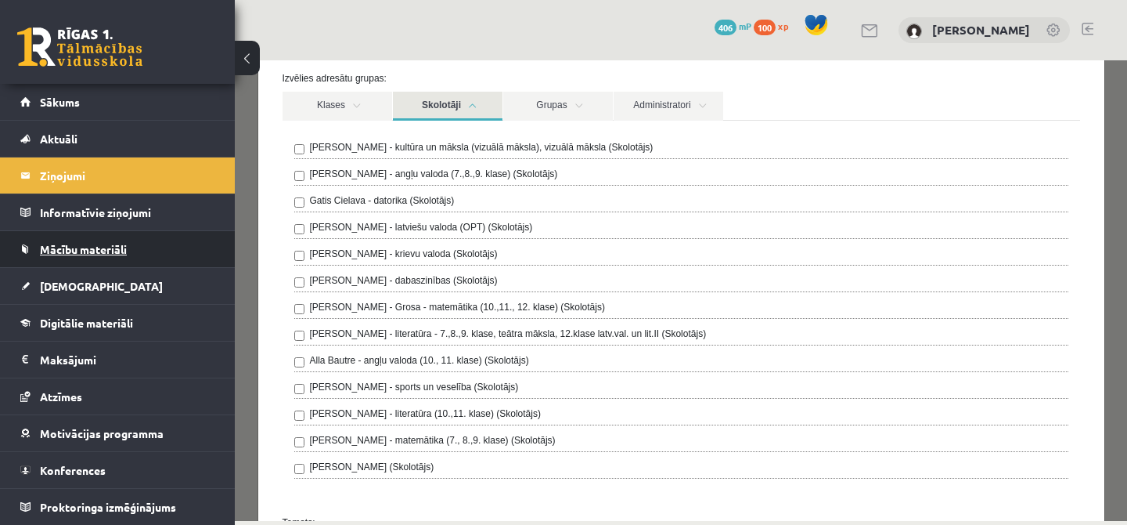
click at [130, 251] on link "Mācību materiāli" at bounding box center [117, 249] width 195 height 36
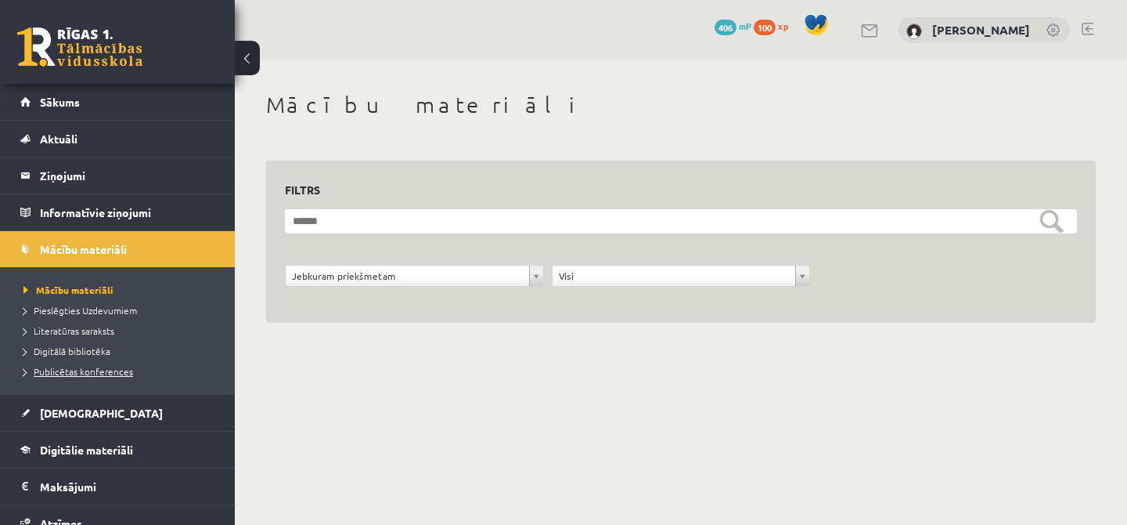
click at [127, 369] on span "Publicētas konferences" at bounding box center [78, 371] width 110 height 13
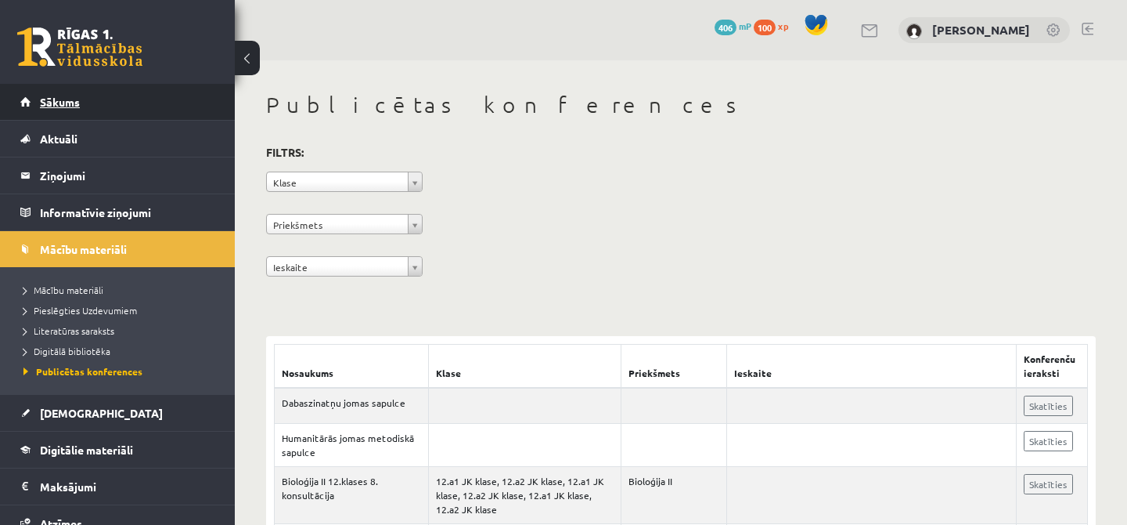
click at [92, 87] on link "Sākums" at bounding box center [117, 102] width 195 height 36
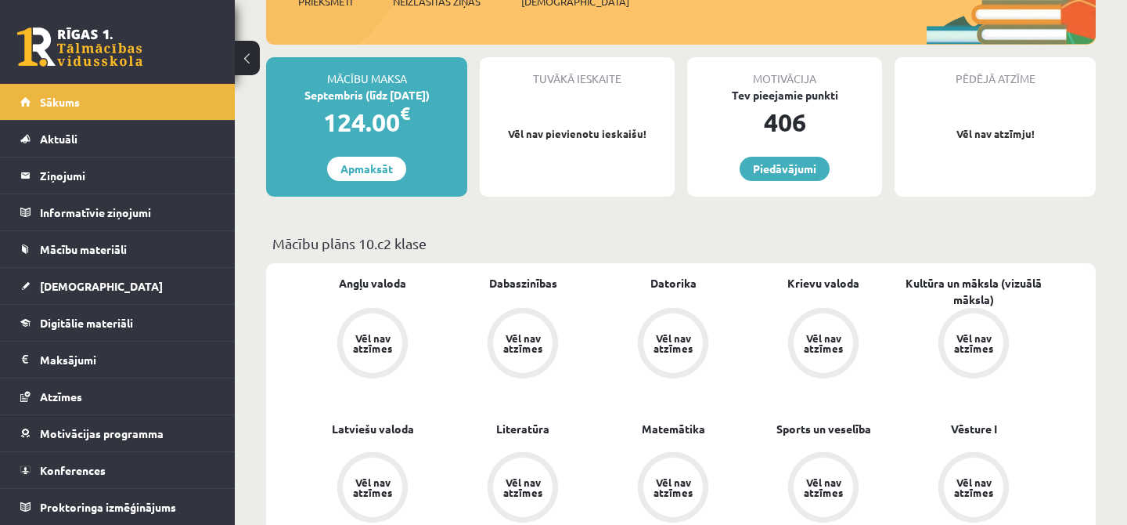
scroll to position [245, 0]
